Goal: Task Accomplishment & Management: Complete application form

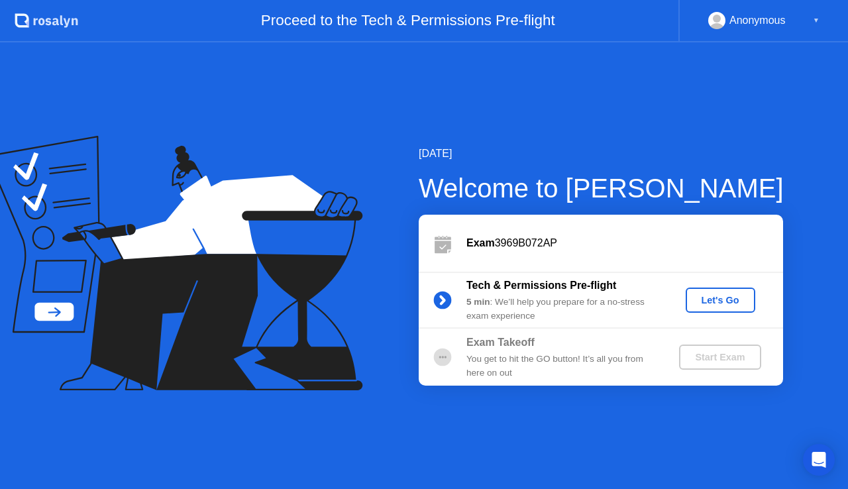
drag, startPoint x: 483, startPoint y: 359, endPoint x: 549, endPoint y: 297, distance: 90.5
click at [539, 299] on div "Exam 3969B072AP Tech & Permissions Pre-flight 5 min : We’ll help you prepare fo…" at bounding box center [601, 300] width 364 height 171
click at [716, 305] on div "Let's Go" at bounding box center [720, 300] width 59 height 11
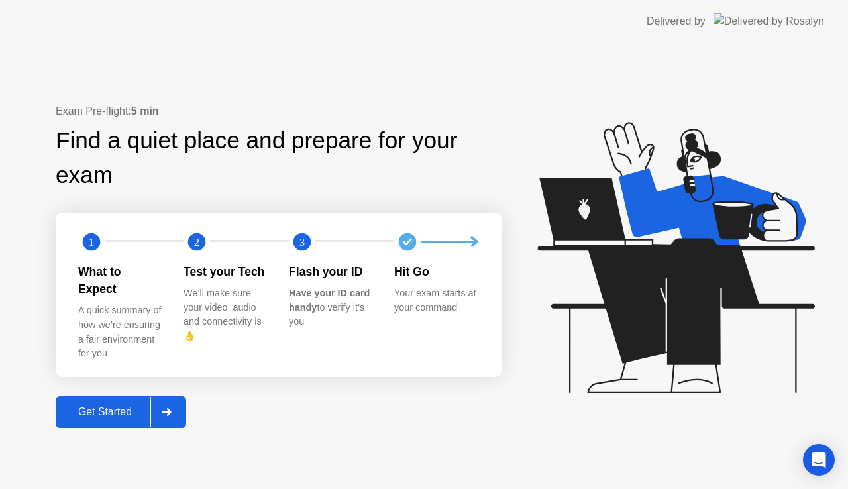
click at [176, 193] on div "Find a quiet place and prepare for your exam" at bounding box center [279, 158] width 447 height 70
click at [158, 339] on div "A quick summary of how we’re ensuring a fair environment for you" at bounding box center [120, 331] width 84 height 57
click at [103, 406] on div "Get Started" at bounding box center [105, 412] width 91 height 12
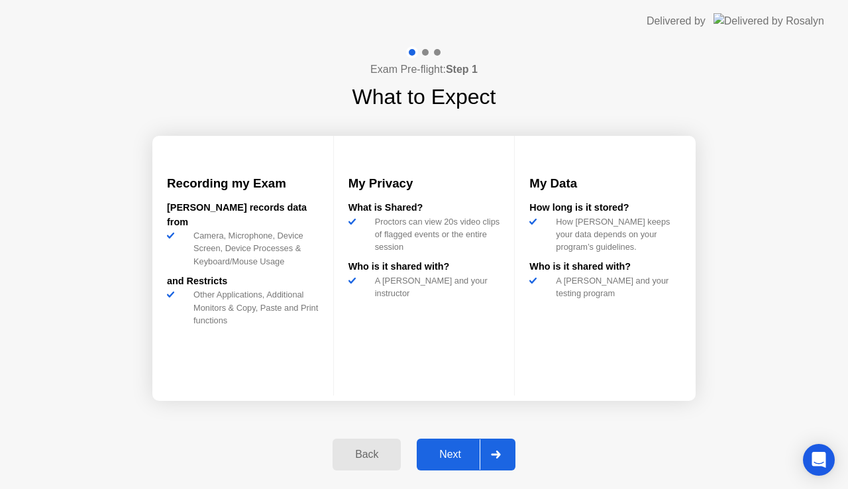
click at [460, 457] on div "Next" at bounding box center [450, 455] width 59 height 12
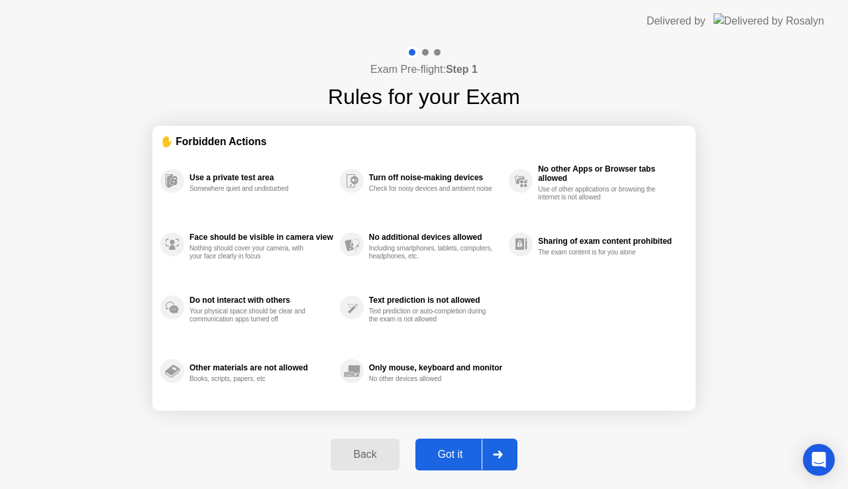
click at [193, 136] on div "✋ Forbidden Actions" at bounding box center [423, 141] width 527 height 15
click at [548, 167] on div "No other Apps or Browser tabs allowed" at bounding box center [609, 173] width 143 height 19
click at [560, 295] on div "Use a private test area Somewhere quiet and undisturbed Face should be visible …" at bounding box center [423, 276] width 527 height 254
click at [449, 456] on div "Got it" at bounding box center [450, 455] width 62 height 12
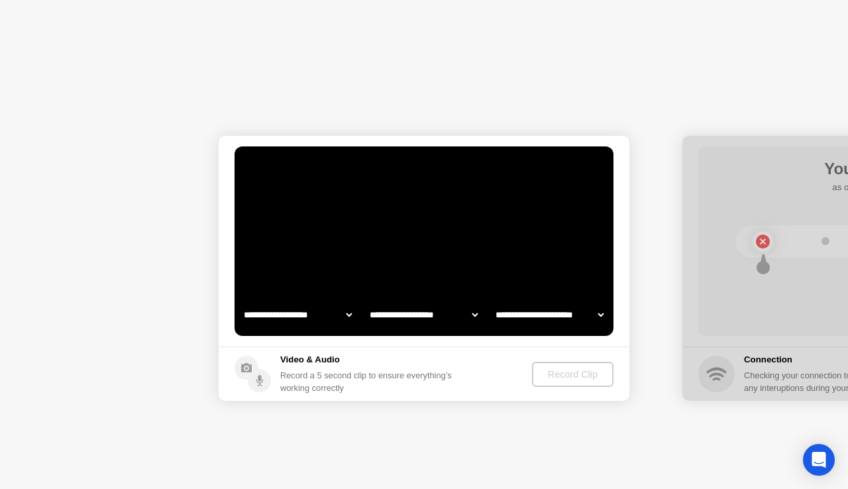
select select "**********"
select select "*******"
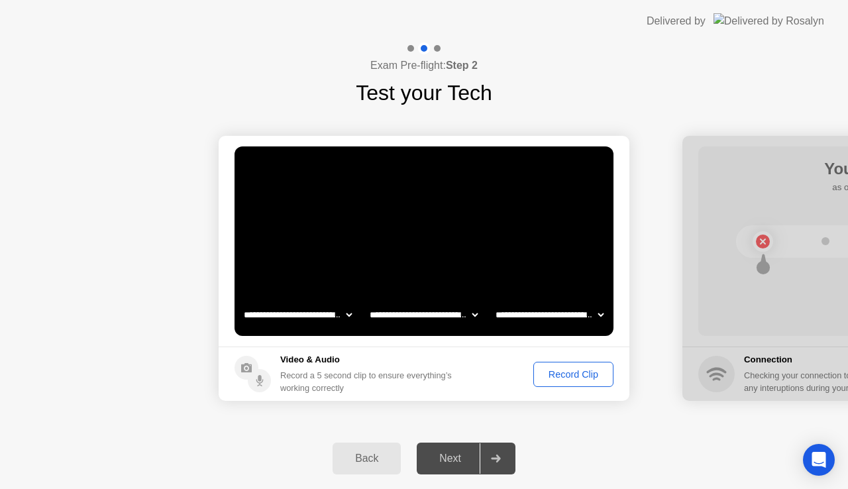
click at [451, 460] on div "Next" at bounding box center [450, 459] width 59 height 12
click at [585, 372] on div "Record Clip" at bounding box center [573, 374] width 71 height 11
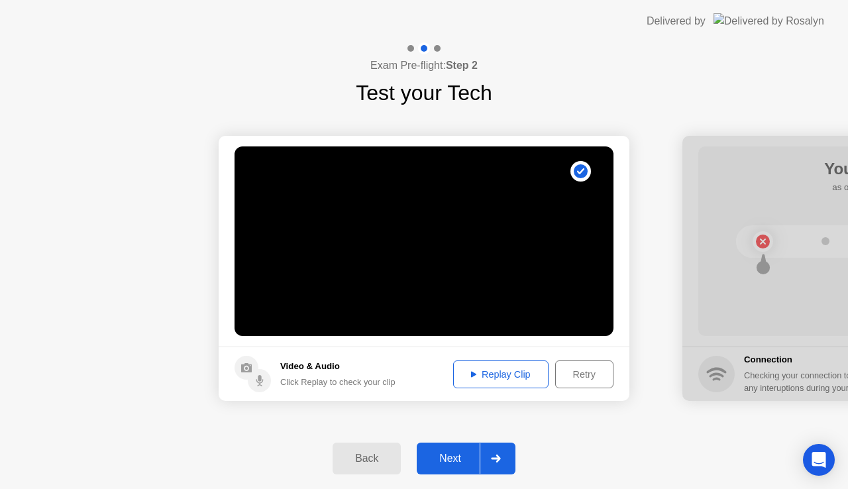
click at [502, 372] on div "Replay Clip" at bounding box center [501, 374] width 86 height 11
click at [439, 455] on div "Next" at bounding box center [450, 459] width 59 height 12
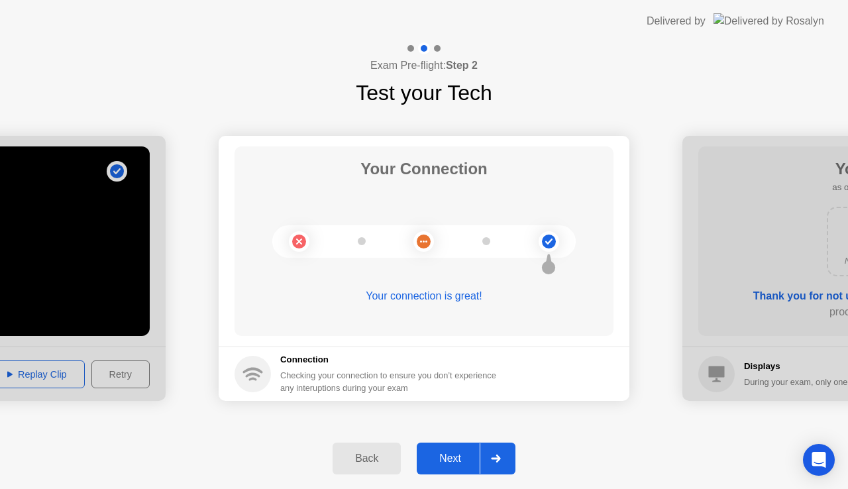
click at [447, 456] on div "Next" at bounding box center [450, 459] width 59 height 12
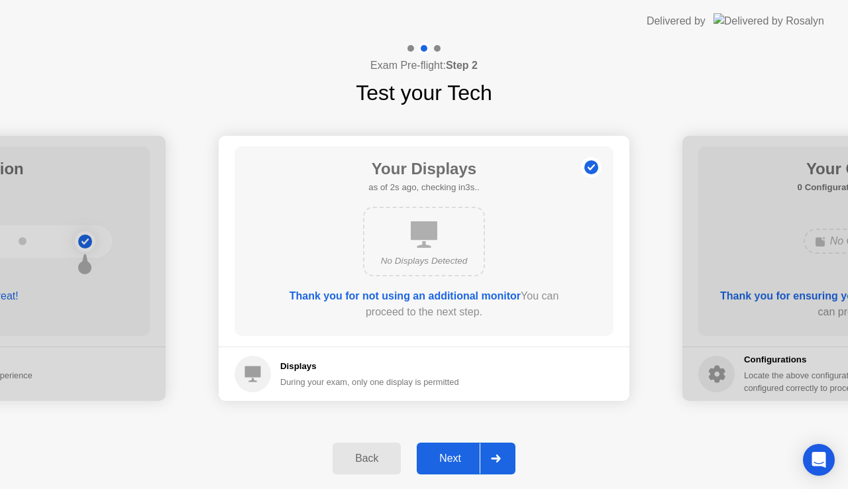
click at [441, 455] on div "Next" at bounding box center [450, 459] width 59 height 12
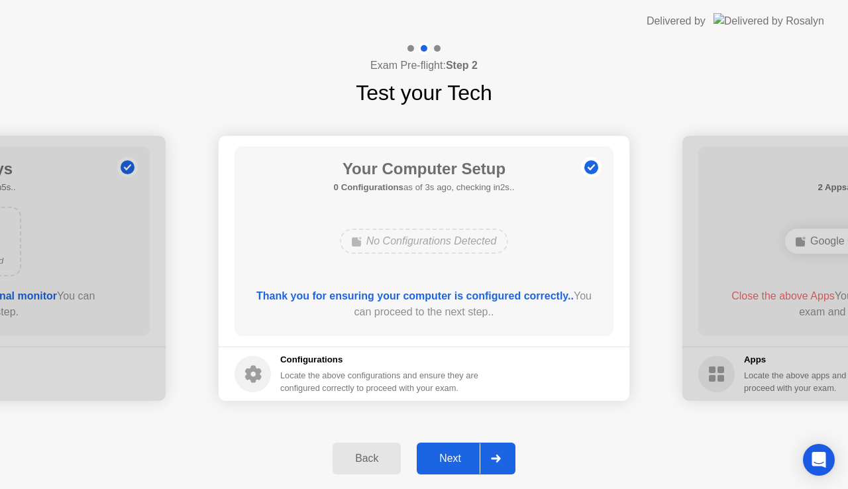
click at [613, 50] on div "Exam Pre-flight: Step 2 Test your Tech" at bounding box center [424, 75] width 848 height 66
click at [464, 463] on div "Next" at bounding box center [450, 459] width 59 height 12
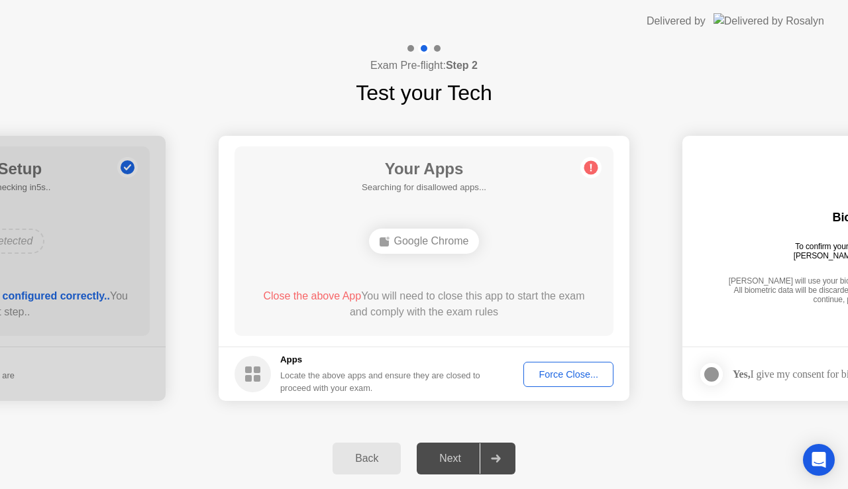
click at [565, 439] on div "Back Next" at bounding box center [424, 458] width 848 height 61
click at [443, 456] on div "Next" at bounding box center [450, 459] width 59 height 12
click at [421, 244] on div "Google Chrome" at bounding box center [424, 241] width 111 height 25
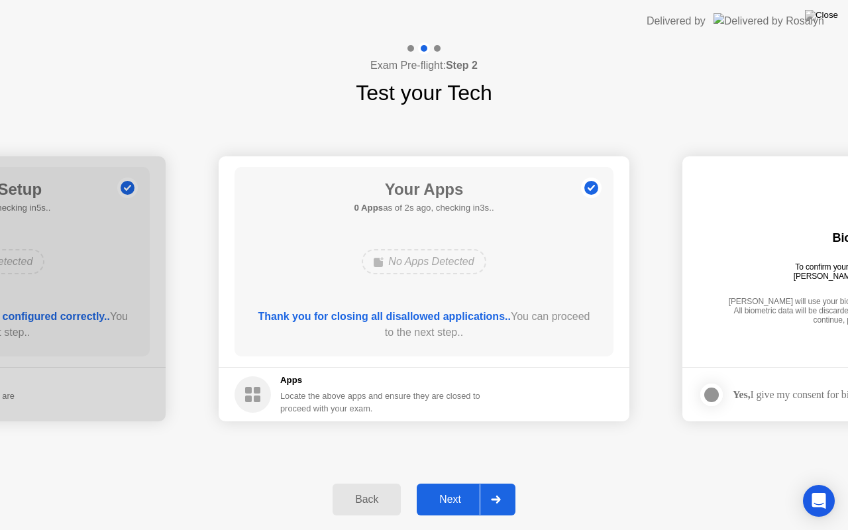
click at [444, 488] on button "Next" at bounding box center [466, 500] width 99 height 32
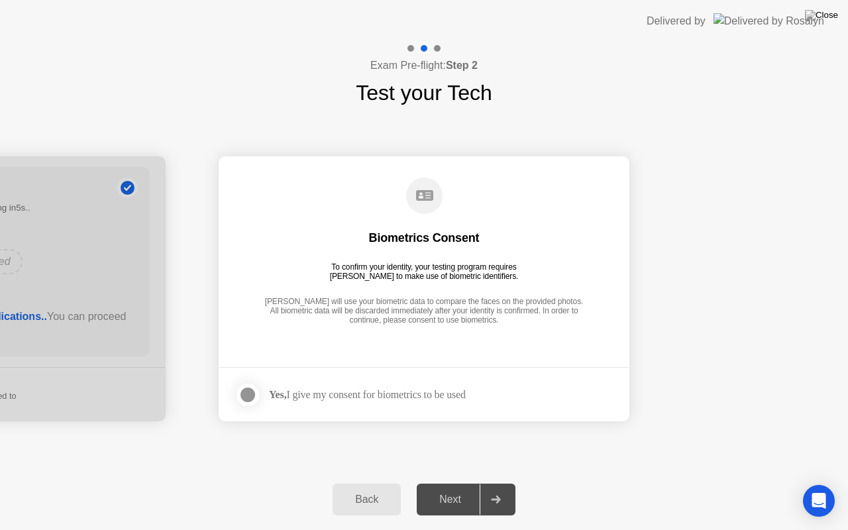
click at [236, 396] on label at bounding box center [252, 395] width 34 height 27
click at [442, 488] on div "Next" at bounding box center [450, 500] width 59 height 12
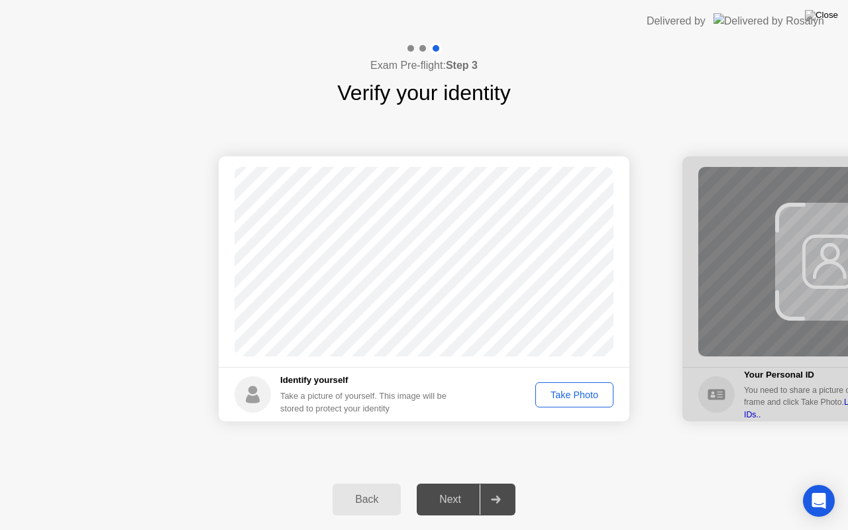
click at [559, 398] on div "Take Photo" at bounding box center [574, 395] width 69 height 11
click at [447, 488] on div "Next" at bounding box center [450, 500] width 59 height 12
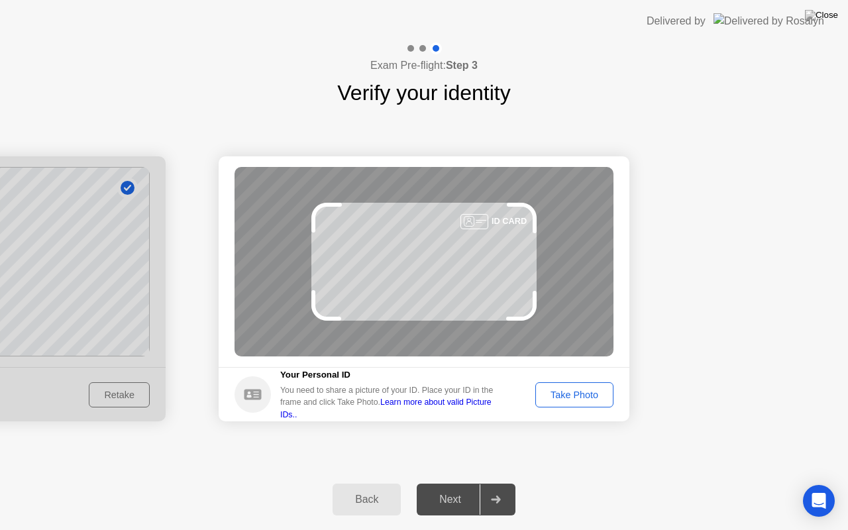
click at [591, 399] on div "Take Photo" at bounding box center [574, 395] width 69 height 11
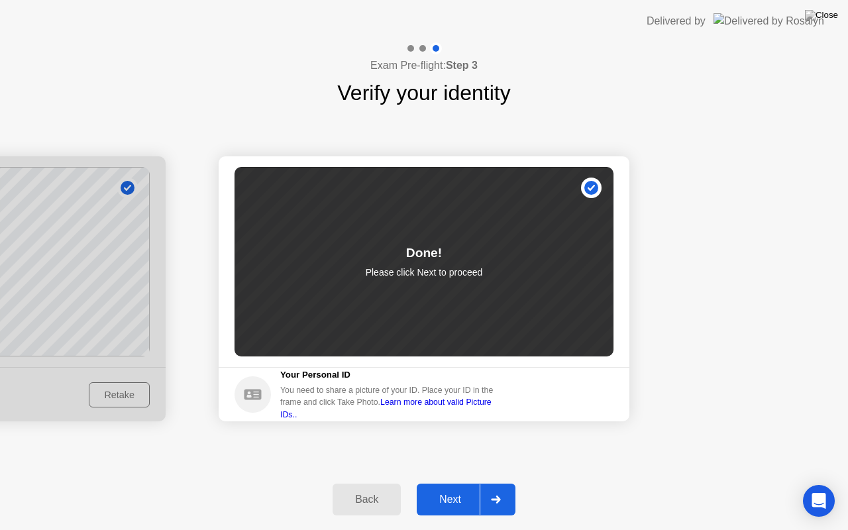
click at [447, 488] on div "Next" at bounding box center [450, 500] width 59 height 12
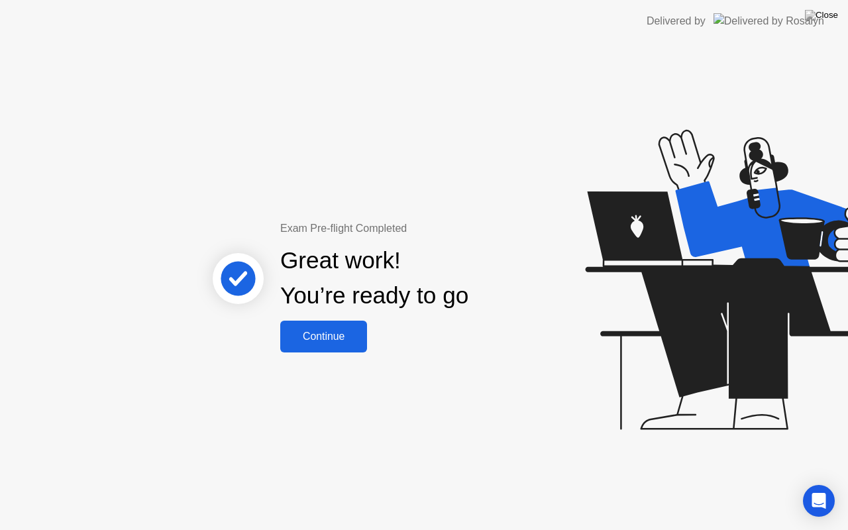
click at [349, 339] on div "Continue" at bounding box center [323, 337] width 79 height 12
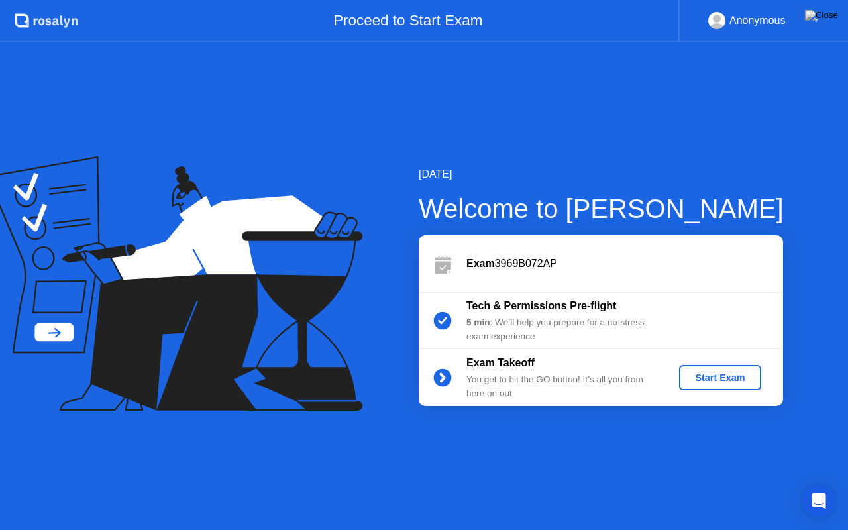
click at [724, 394] on div "Exam Takeoff You get to hit the GO button! It’s all you from here on out Start …" at bounding box center [601, 377] width 364 height 57
click at [733, 19] on div "Anonymous" at bounding box center [757, 20] width 56 height 17
click at [734, 19] on div "Anonymous" at bounding box center [757, 20] width 56 height 17
click at [711, 26] on rect at bounding box center [717, 23] width 22 height 19
click at [711, 23] on rect at bounding box center [717, 23] width 22 height 19
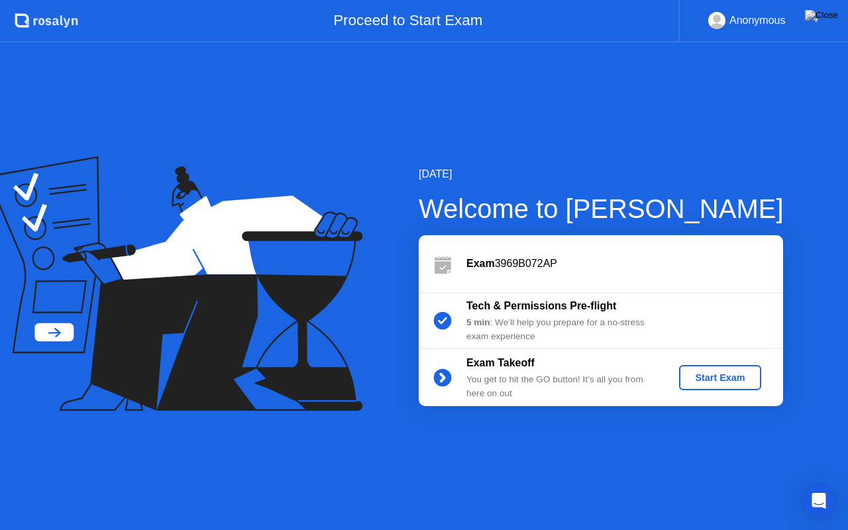
click at [741, 21] on div "Anonymous" at bounding box center [757, 20] width 56 height 17
click at [702, 378] on div "Start Exam" at bounding box center [719, 377] width 71 height 11
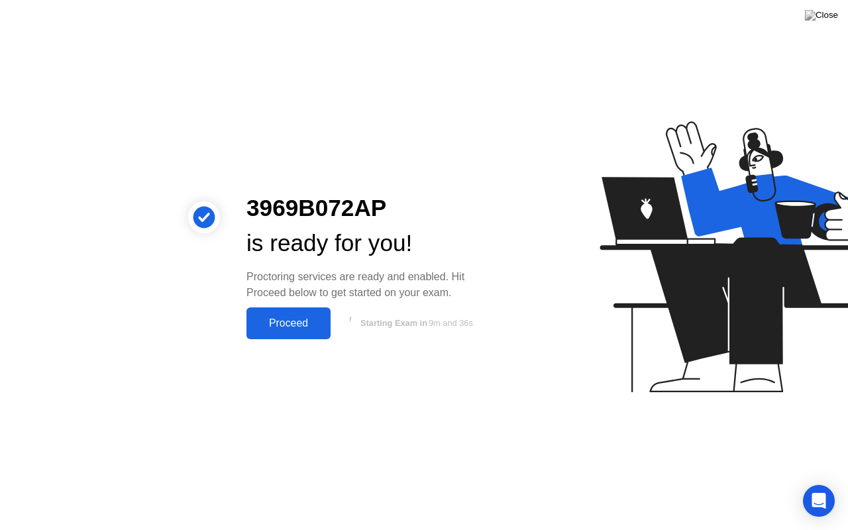
click at [309, 327] on div "Proceed" at bounding box center [288, 323] width 76 height 12
